Goal: Find specific page/section: Find specific page/section

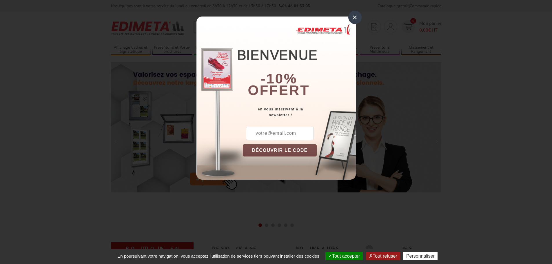
click at [356, 17] on div "×" at bounding box center [355, 17] width 13 height 13
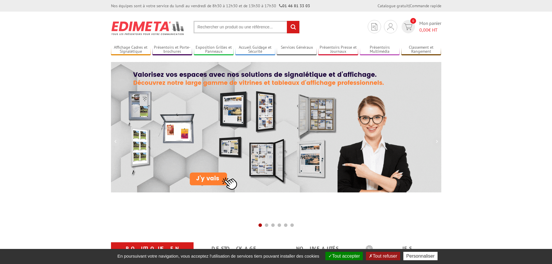
click at [245, 23] on input "text" at bounding box center [247, 27] width 106 height 12
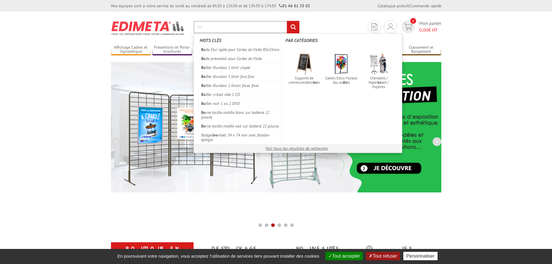
type input "b"
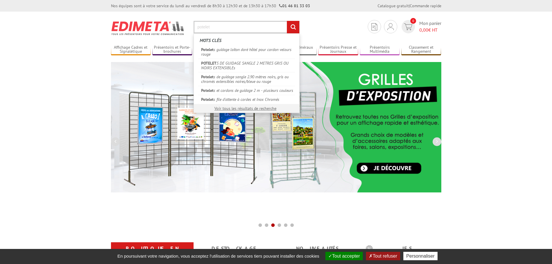
type input "potelet"
click at [287, 21] on input "rechercher" at bounding box center [293, 27] width 12 height 12
